Goal: Task Accomplishment & Management: Complete application form

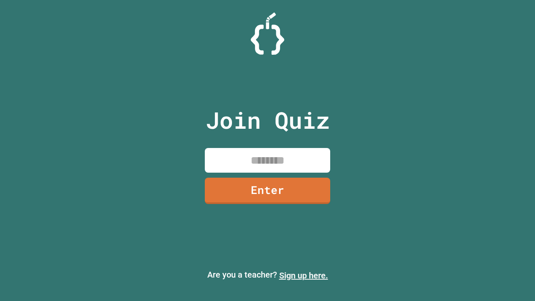
click at [303, 275] on link "Sign up here." at bounding box center [303, 275] width 49 height 10
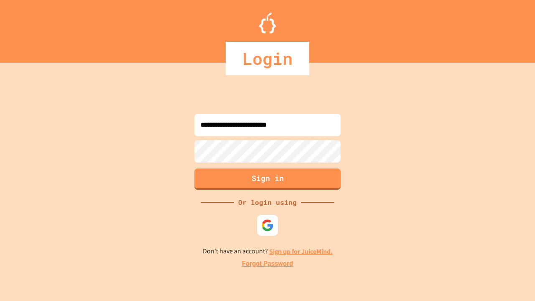
type input "**********"
